Goal: Task Accomplishment & Management: Complete application form

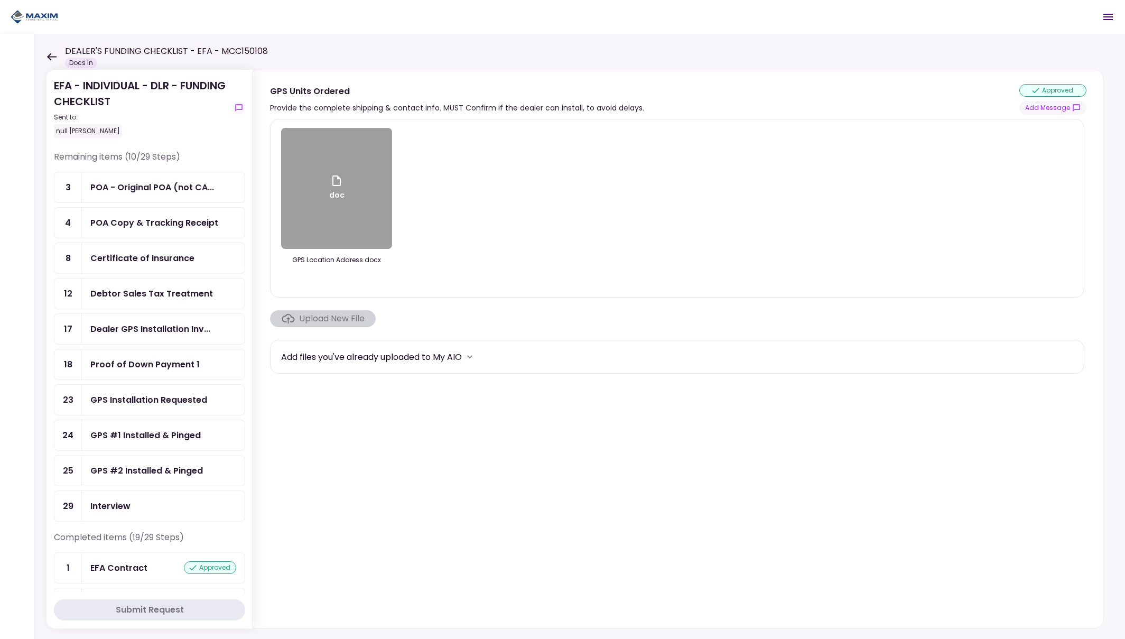
click at [162, 363] on div "Proof of Down Payment 1" at bounding box center [144, 364] width 109 height 13
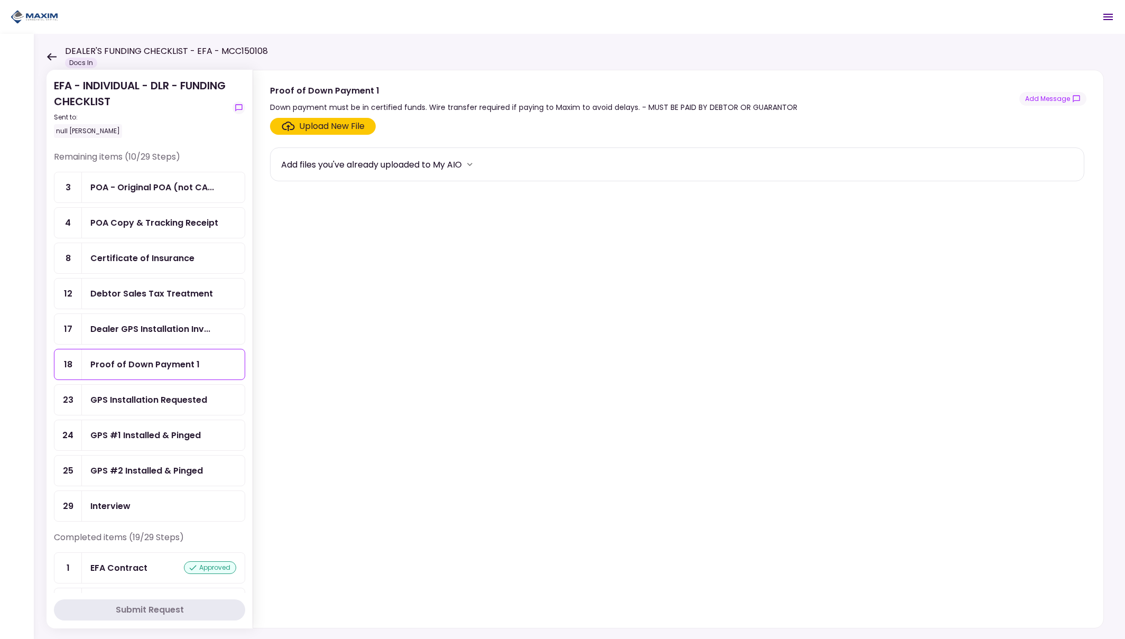
click at [327, 130] on div "Upload New File" at bounding box center [331, 126] width 65 height 13
click at [0, 0] on input "Upload New File" at bounding box center [0, 0] width 0 height 0
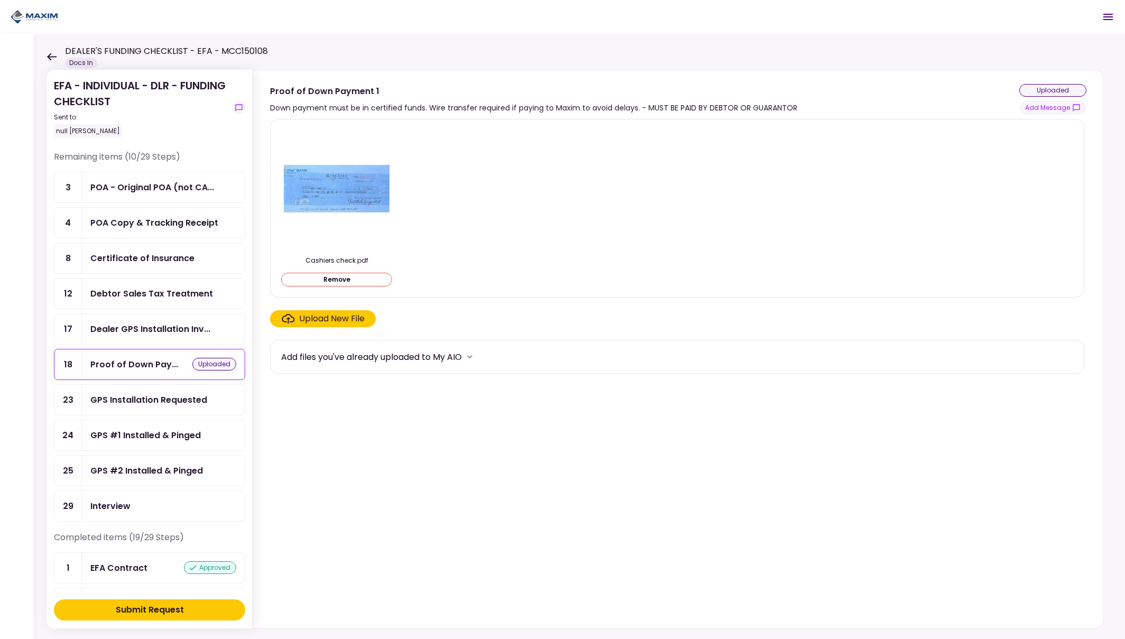
click at [354, 182] on img at bounding box center [337, 189] width 106 height 48
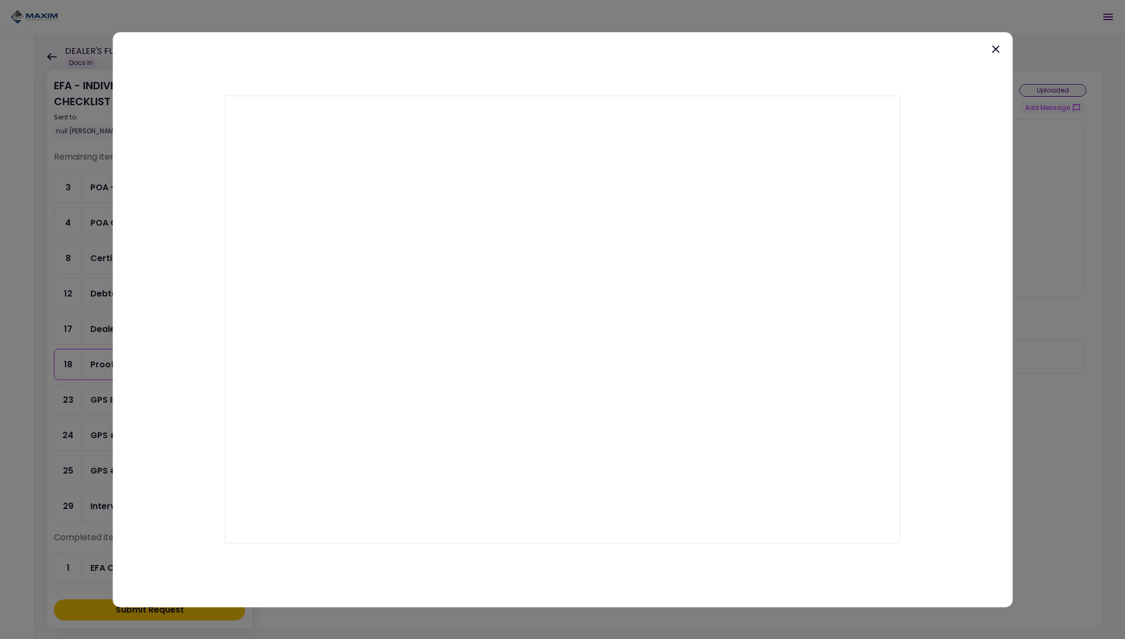
click at [996, 50] on icon at bounding box center [994, 48] width 7 height 7
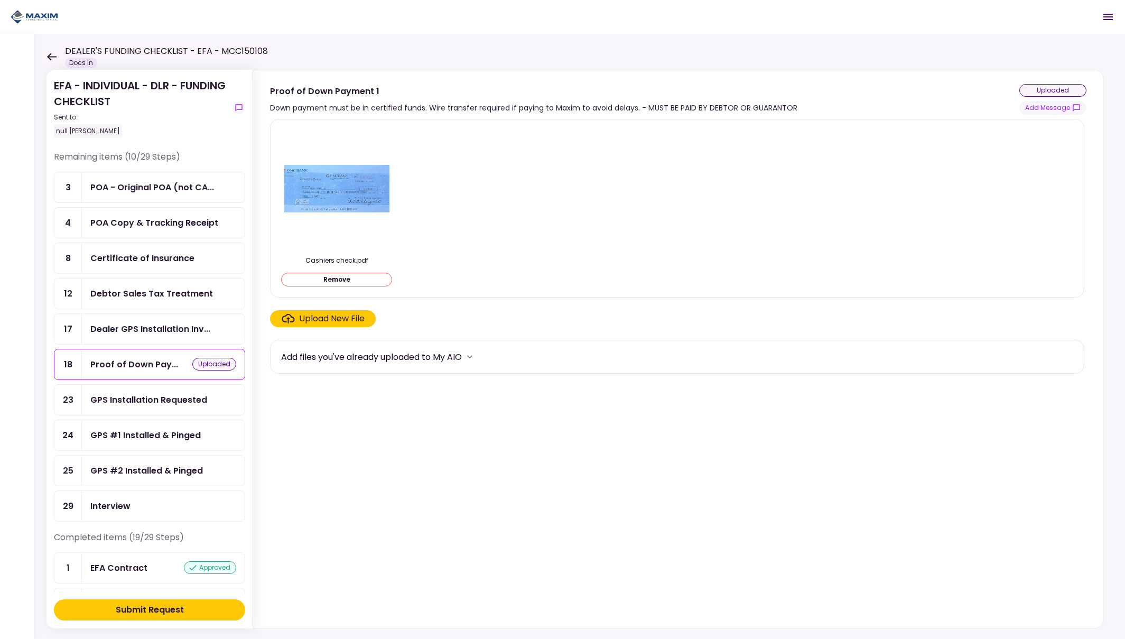
click at [153, 606] on div "Submit Request" at bounding box center [150, 609] width 68 height 13
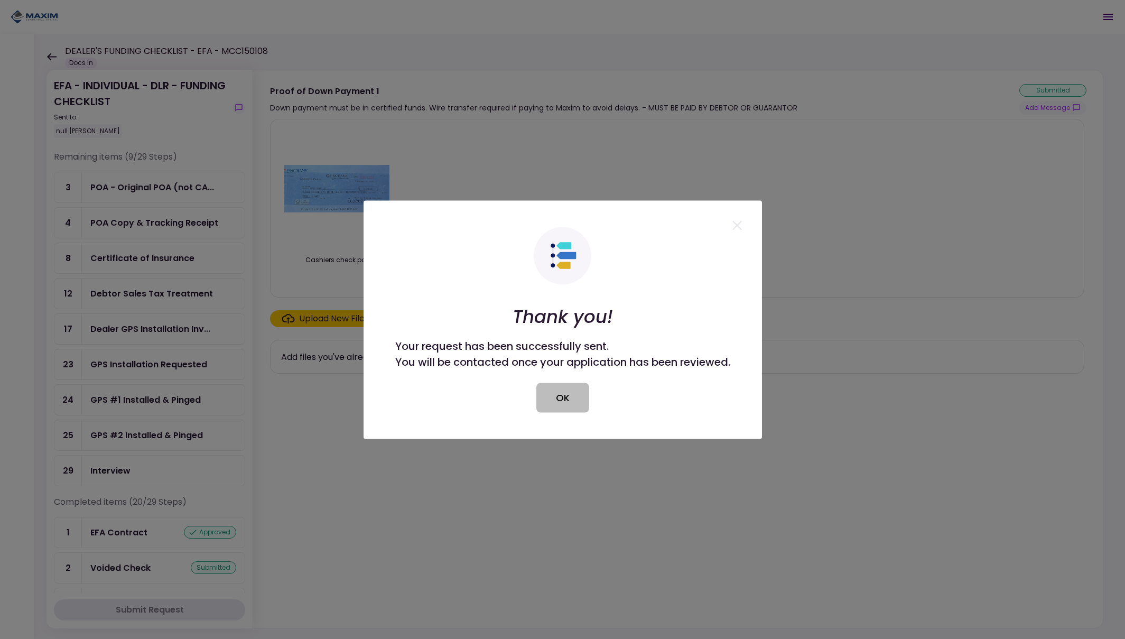
click at [582, 404] on button "OK" at bounding box center [562, 397] width 53 height 30
